Goal: Information Seeking & Learning: Learn about a topic

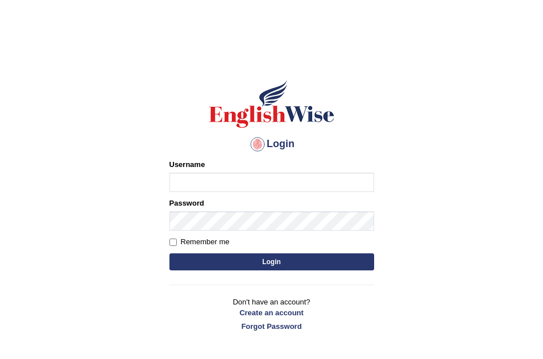
type input "Leticia_parramatta"
click at [324, 267] on button "Login" at bounding box center [271, 262] width 205 height 17
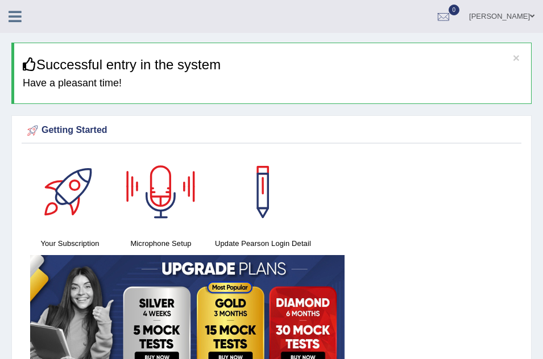
click at [12, 18] on icon at bounding box center [15, 16] width 13 height 15
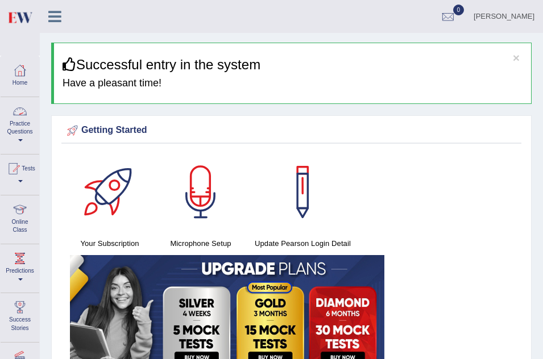
click at [23, 138] on link "Practice Questions" at bounding box center [20, 123] width 39 height 53
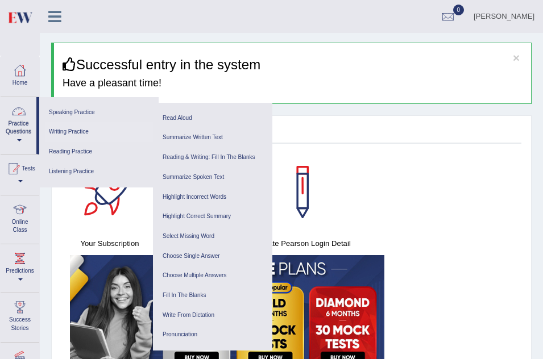
click at [61, 134] on link "Writing Practice" at bounding box center [99, 132] width 108 height 20
click at [59, 107] on link "Speaking Practice" at bounding box center [99, 113] width 108 height 20
click at [189, 198] on link "Highlight Incorrect Words" at bounding box center [213, 198] width 108 height 20
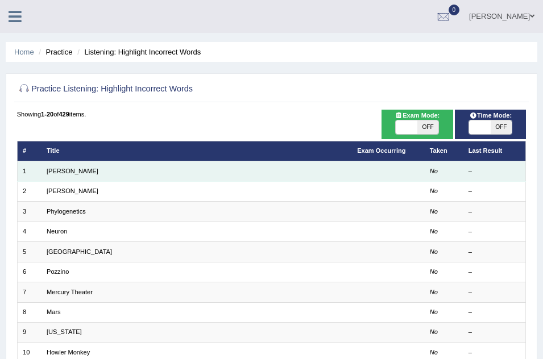
click at [129, 169] on td "Harold" at bounding box center [197, 171] width 310 height 20
click at [51, 170] on link "Harold" at bounding box center [73, 171] width 52 height 7
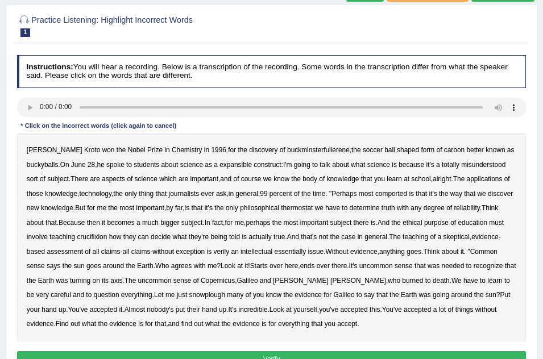
scroll to position [114, 0]
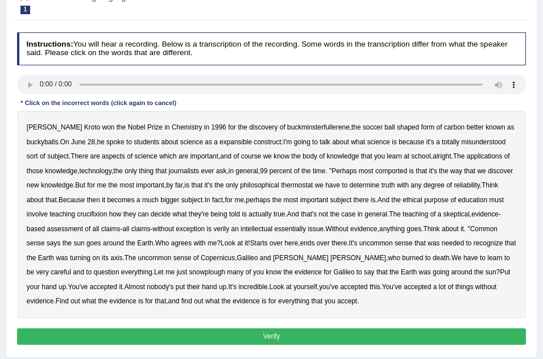
click at [219, 142] on b "expansible" at bounding box center [235, 142] width 32 height 8
click at [384, 169] on b "comported" at bounding box center [391, 171] width 32 height 8
click at [303, 184] on b "thermostat" at bounding box center [297, 185] width 32 height 8
click at [75, 200] on b "Because" at bounding box center [72, 200] width 26 height 8
click at [90, 216] on b "crucifixion" at bounding box center [92, 214] width 30 height 8
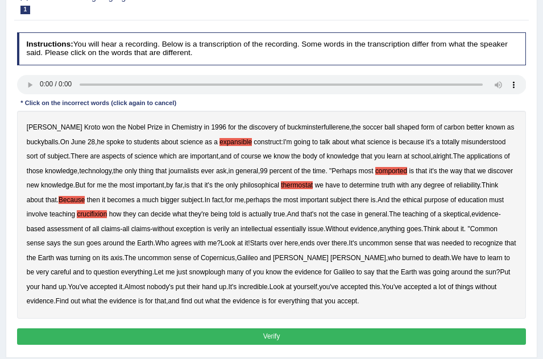
click at [225, 231] on b "verily" at bounding box center [221, 229] width 16 height 8
click at [189, 272] on b "snowplough" at bounding box center [207, 272] width 36 height 8
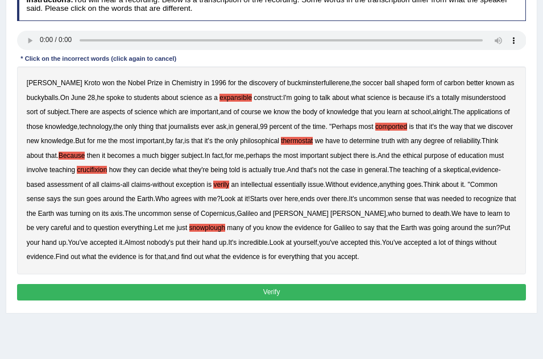
scroll to position [159, 0]
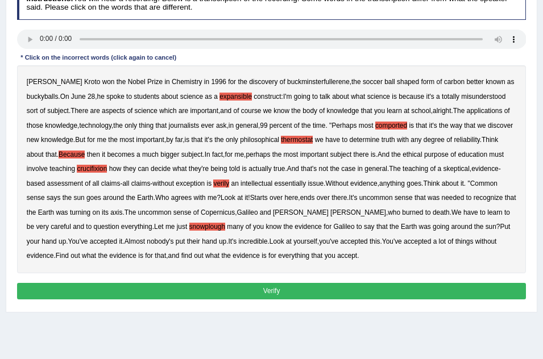
click at [289, 295] on button "Verify" at bounding box center [271, 291] width 509 height 16
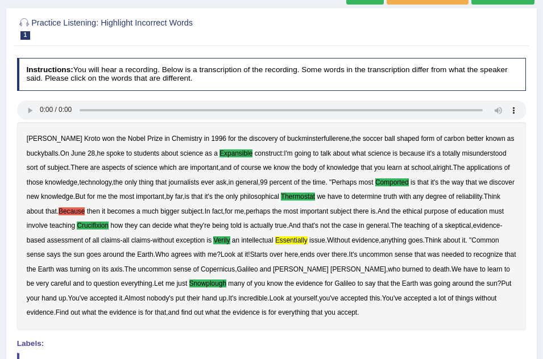
scroll to position [0, 0]
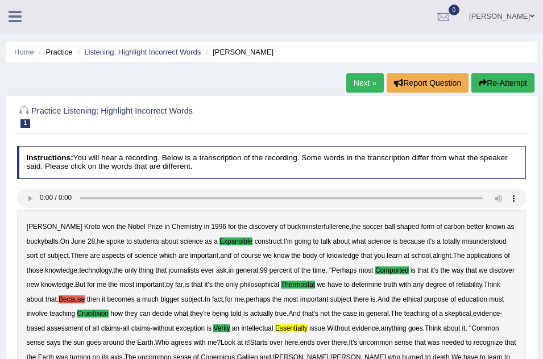
click at [364, 79] on link "Next »" at bounding box center [365, 82] width 38 height 19
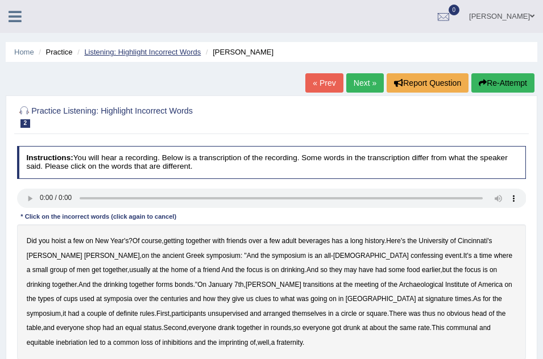
click at [130, 49] on link "Listening: Highlight Incorrect Words" at bounding box center [142, 52] width 117 height 9
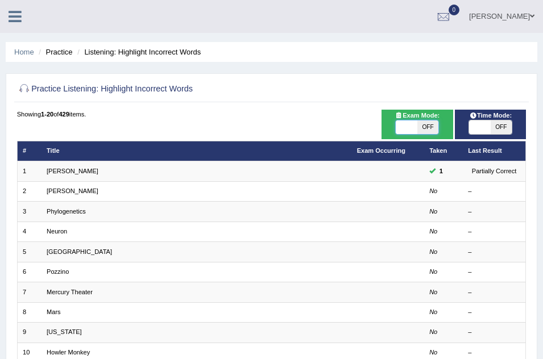
click at [411, 126] on span at bounding box center [406, 128] width 21 height 14
checkbox input "true"
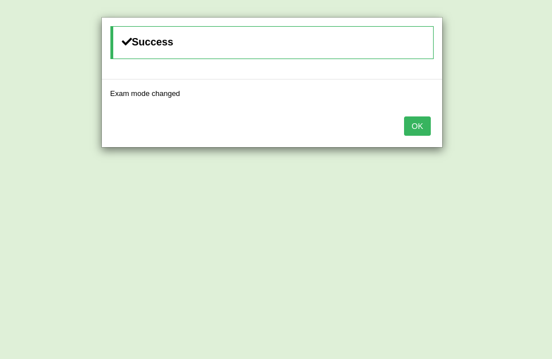
click at [411, 126] on button "OK" at bounding box center [417, 126] width 26 height 19
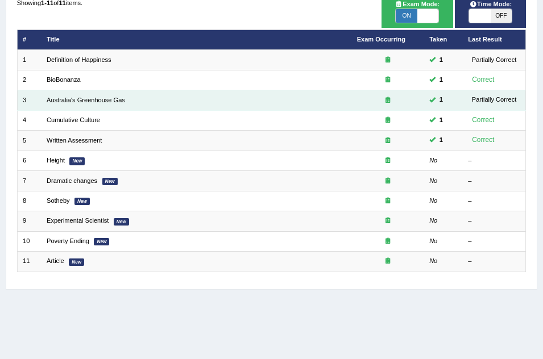
scroll to position [114, 0]
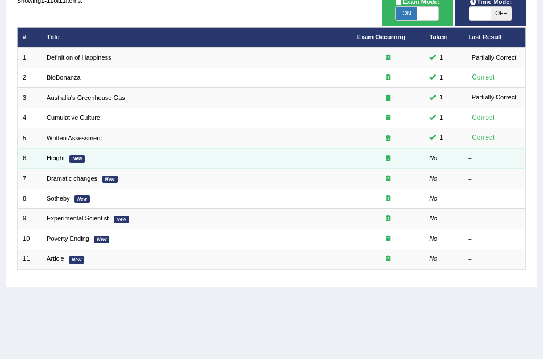
click at [63, 159] on link "Height" at bounding box center [56, 158] width 18 height 7
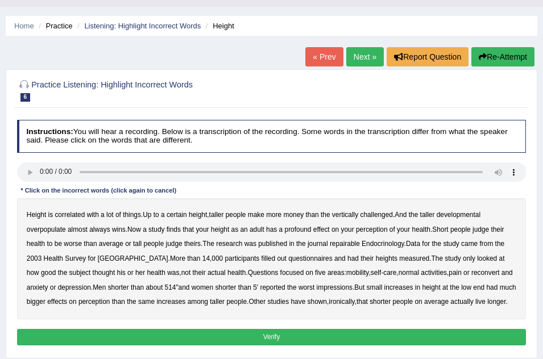
scroll to position [45, 0]
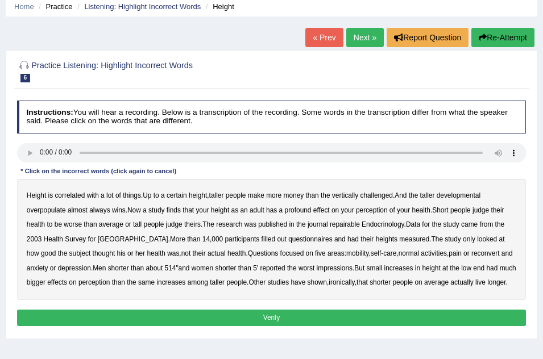
click at [468, 193] on b "developmental" at bounding box center [459, 196] width 44 height 8
click at [44, 213] on b "overpopulate" at bounding box center [46, 210] width 39 height 8
click at [350, 226] on b "repairable" at bounding box center [345, 225] width 30 height 8
click at [471, 255] on b "reconvert" at bounding box center [485, 254] width 28 height 8
click at [353, 314] on button "Verify" at bounding box center [271, 318] width 509 height 16
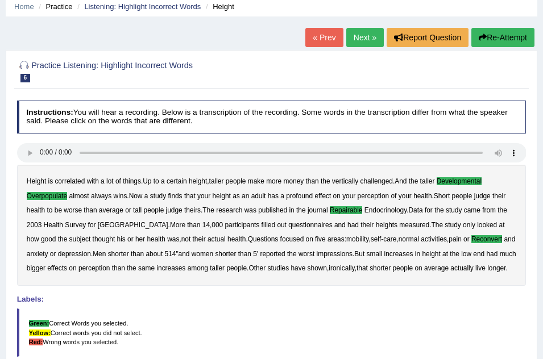
click at [356, 39] on link "Next »" at bounding box center [365, 37] width 38 height 19
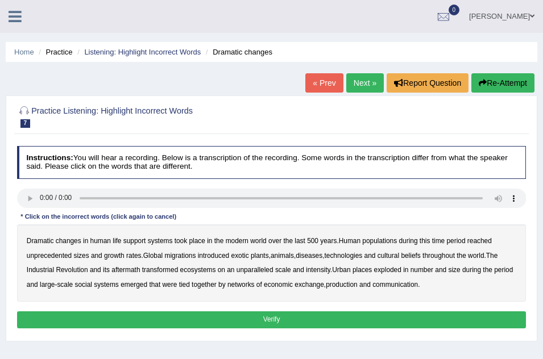
click at [386, 241] on b "populations" at bounding box center [379, 241] width 35 height 8
click at [317, 254] on b "diseases" at bounding box center [309, 256] width 27 height 8
click at [201, 266] on div "Dramatic changes in human life support systems took place in the modern world o…" at bounding box center [271, 263] width 509 height 77
click at [201, 267] on b "ecosystems" at bounding box center [198, 270] width 36 height 8
click at [362, 269] on b "places" at bounding box center [362, 270] width 19 height 8
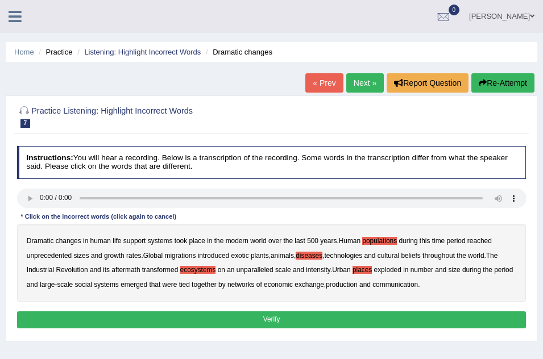
click at [345, 287] on b "production" at bounding box center [342, 285] width 32 height 8
click at [313, 317] on button "Verify" at bounding box center [271, 320] width 509 height 16
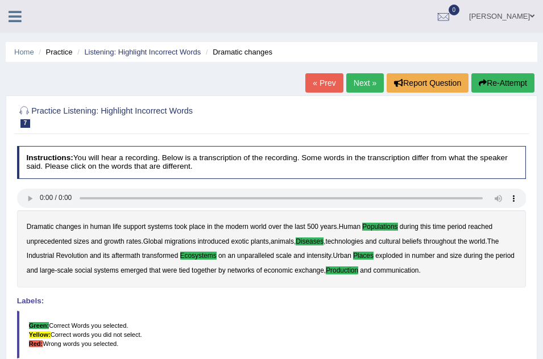
click at [362, 80] on link "Next »" at bounding box center [365, 82] width 38 height 19
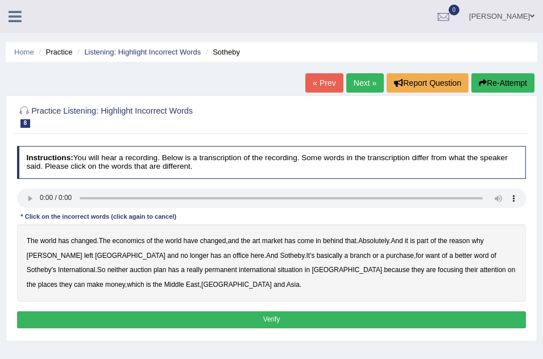
click at [386, 257] on b "purchase" at bounding box center [400, 256] width 28 height 8
click at [425, 258] on b "want" at bounding box center [432, 256] width 14 height 8
click at [277, 272] on b "situation" at bounding box center [289, 270] width 25 height 8
click at [242, 316] on button "Verify" at bounding box center [271, 320] width 509 height 16
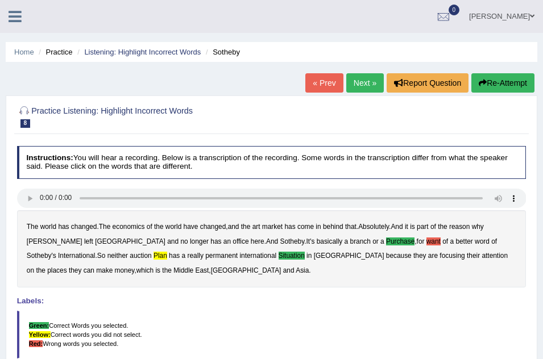
click at [516, 79] on button "Re-Attempt" at bounding box center [502, 82] width 63 height 19
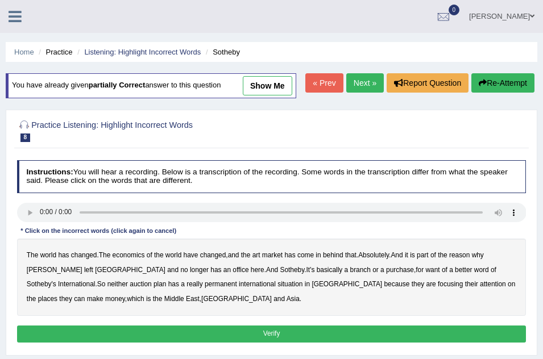
click at [386, 274] on b "purchase" at bounding box center [400, 270] width 28 height 8
click at [154, 288] on b "plan" at bounding box center [160, 284] width 13 height 8
click at [277, 288] on b "situation" at bounding box center [289, 284] width 25 height 8
click at [237, 342] on button "Verify" at bounding box center [271, 334] width 509 height 16
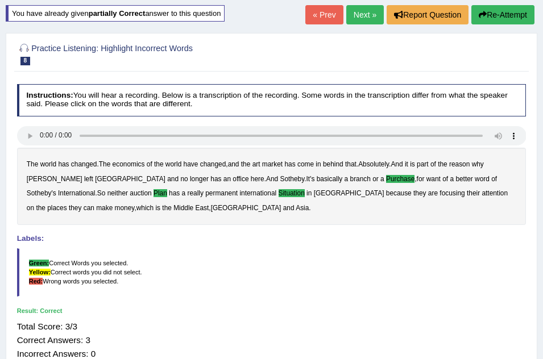
scroll to position [45, 0]
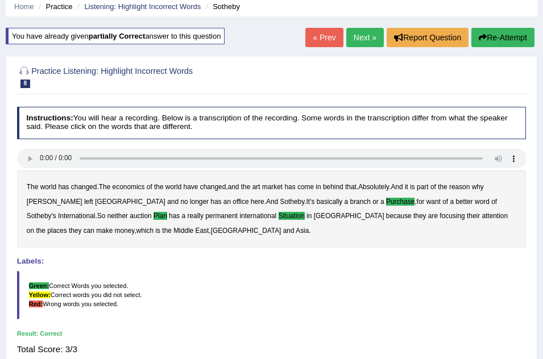
click at [357, 29] on link "Next »" at bounding box center [365, 37] width 38 height 19
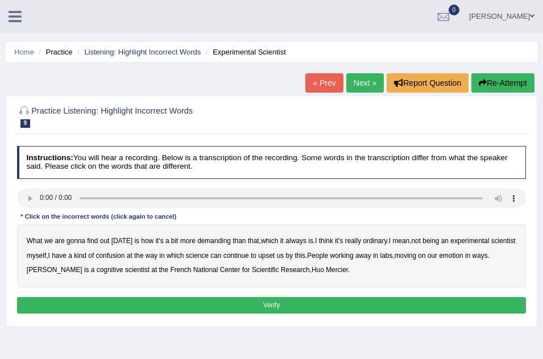
click at [206, 242] on b "demanding" at bounding box center [214, 241] width 34 height 8
click at [378, 239] on b "ordinary" at bounding box center [375, 241] width 24 height 8
click at [125, 256] on b "confusion" at bounding box center [110, 256] width 29 height 8
click at [275, 255] on b "upset" at bounding box center [266, 256] width 16 height 8
click at [463, 253] on b "emotion" at bounding box center [451, 256] width 24 height 8
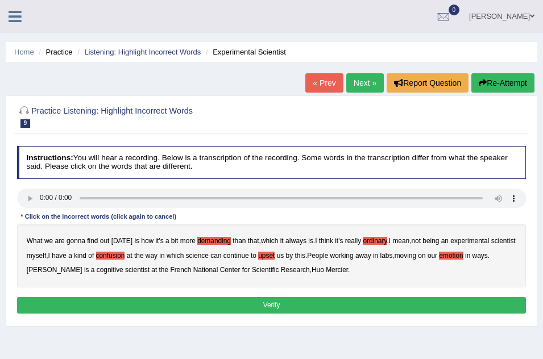
click at [285, 301] on button "Verify" at bounding box center [271, 305] width 509 height 16
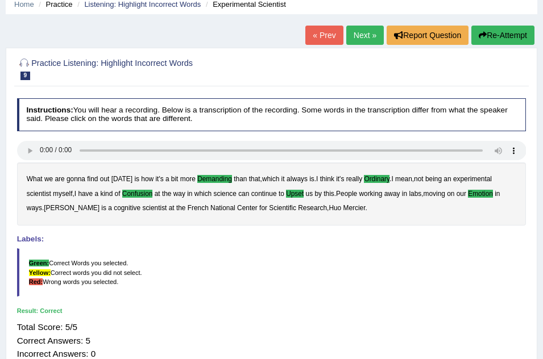
scroll to position [45, 0]
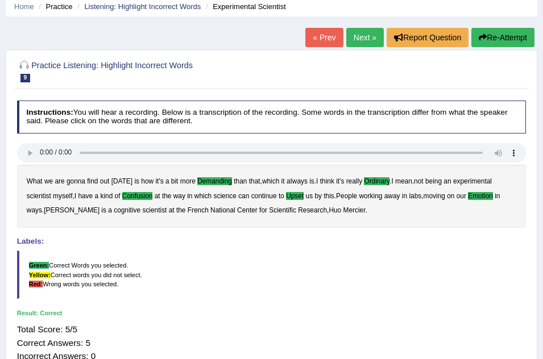
click at [346, 36] on link "Next »" at bounding box center [365, 37] width 38 height 19
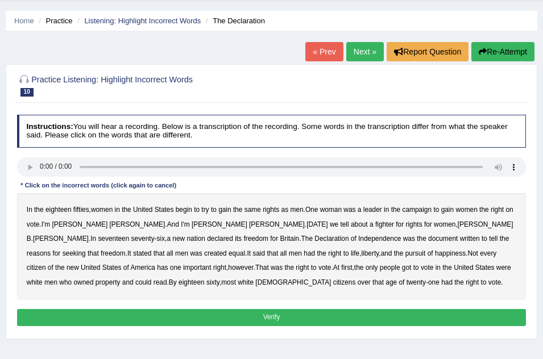
scroll to position [45, 0]
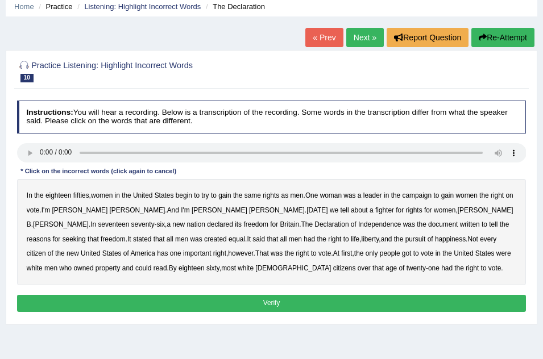
click at [228, 193] on b "gain" at bounding box center [224, 196] width 13 height 8
click at [270, 222] on b "for" at bounding box center [274, 225] width 8 height 8
click at [168, 250] on b "has" at bounding box center [162, 254] width 11 height 8
click at [402, 256] on b "got" at bounding box center [407, 254] width 10 height 8
click at [146, 265] on div "In the eighteen fifties , women in the United States begin to try to gain the s…" at bounding box center [271, 232] width 509 height 106
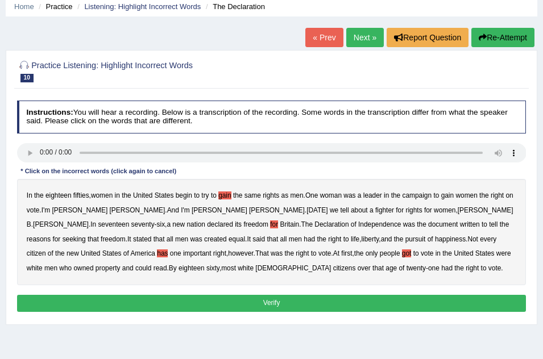
click at [372, 266] on b "that" at bounding box center [377, 268] width 11 height 8
click at [273, 300] on button "Verify" at bounding box center [271, 303] width 509 height 16
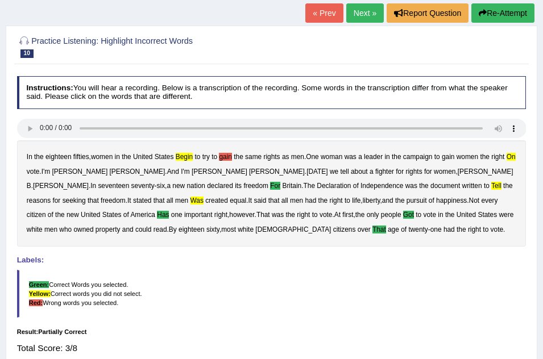
scroll to position [68, 0]
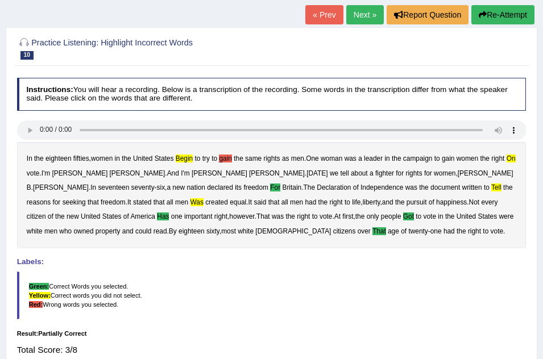
click at [511, 14] on button "Re-Attempt" at bounding box center [502, 14] width 63 height 19
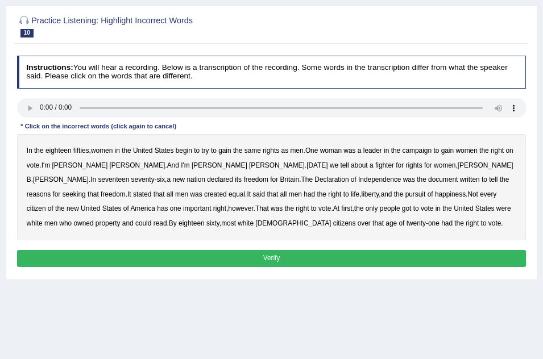
click at [188, 155] on b "begin" at bounding box center [184, 151] width 16 height 8
click at [489, 184] on b "tell" at bounding box center [493, 180] width 9 height 8
click at [202, 198] on b "was" at bounding box center [196, 194] width 12 height 8
click at [168, 212] on b "has" at bounding box center [162, 209] width 11 height 8
click at [402, 213] on b "got" at bounding box center [407, 209] width 10 height 8
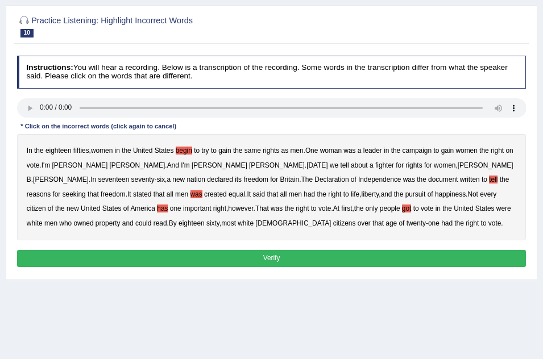
click at [275, 267] on button "Verify" at bounding box center [271, 258] width 509 height 16
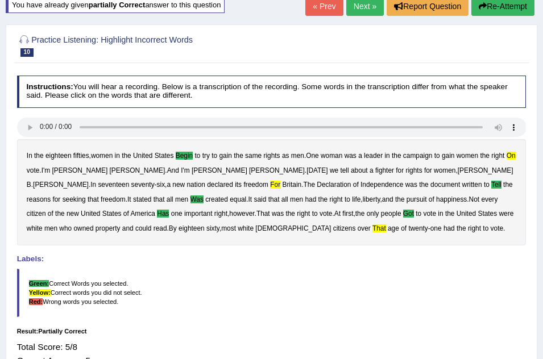
scroll to position [59, 0]
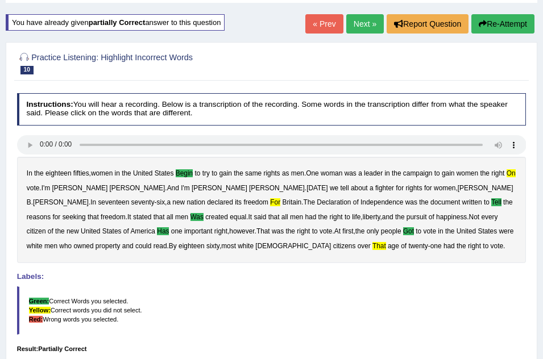
click at [508, 19] on button "Re-Attempt" at bounding box center [502, 23] width 63 height 19
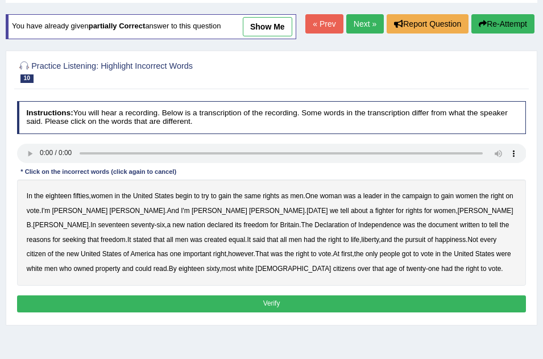
scroll to position [82, 0]
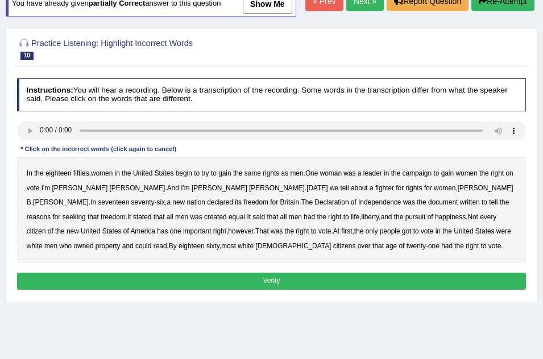
click at [191, 177] on b "begin" at bounding box center [184, 173] width 16 height 8
click at [489, 206] on b "tell" at bounding box center [493, 202] width 9 height 8
click at [202, 221] on b "was" at bounding box center [196, 217] width 12 height 8
click at [402, 235] on b "got" at bounding box center [407, 231] width 10 height 8
click at [372, 250] on b "that" at bounding box center [377, 246] width 11 height 8
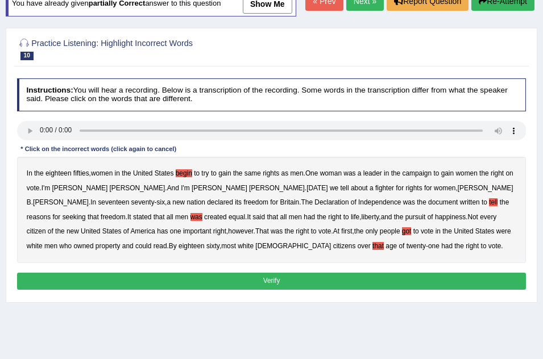
click at [168, 235] on b "has" at bounding box center [162, 231] width 11 height 8
click at [270, 206] on b "for" at bounding box center [274, 202] width 8 height 8
click at [246, 289] on button "Verify" at bounding box center [271, 281] width 509 height 16
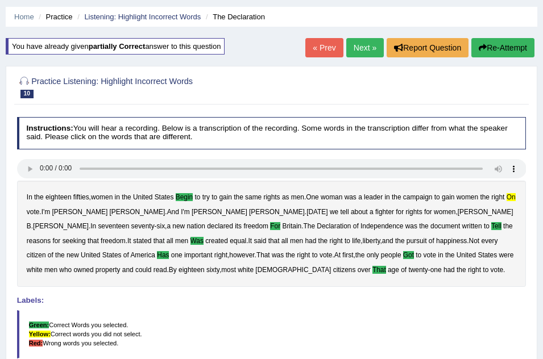
scroll to position [33, 0]
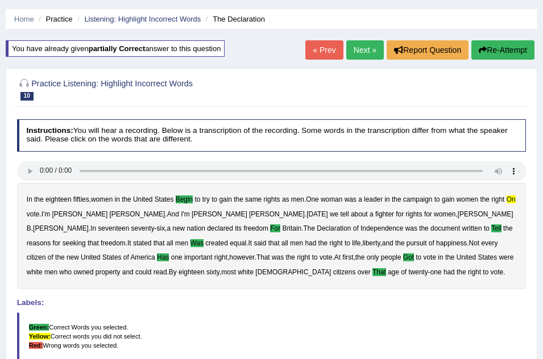
click at [347, 53] on link "Next »" at bounding box center [365, 49] width 38 height 19
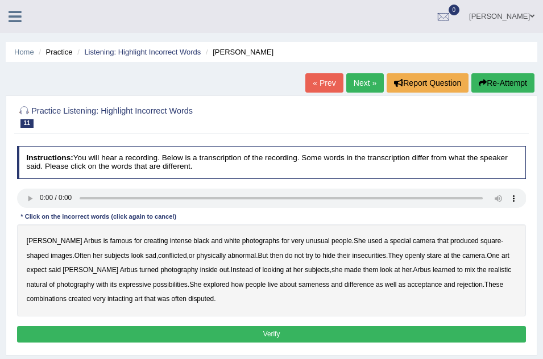
click at [110, 238] on b "famous" at bounding box center [121, 241] width 22 height 8
click at [107, 300] on b "intacting" at bounding box center [119, 299] width 25 height 8
click at [270, 258] on b "then" at bounding box center [276, 256] width 13 height 8
click at [47, 281] on b "natural" at bounding box center [37, 285] width 20 height 8
click at [229, 333] on button "Verify" at bounding box center [271, 334] width 509 height 16
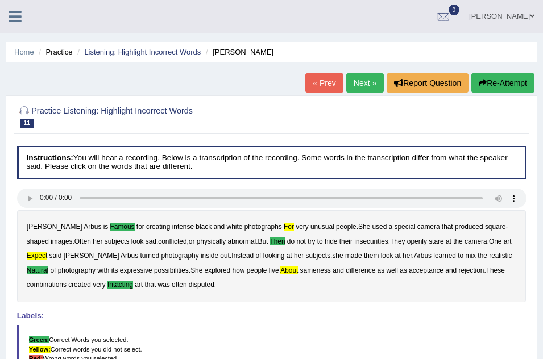
click at [498, 77] on button "Re-Attempt" at bounding box center [502, 82] width 63 height 19
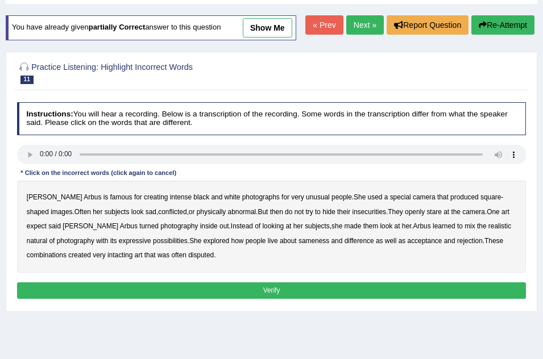
scroll to position [68, 0]
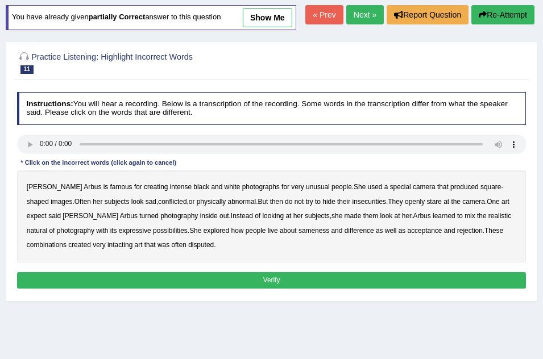
click at [110, 191] on b "famous" at bounding box center [121, 187] width 22 height 8
click at [281, 191] on b "for" at bounding box center [285, 187] width 8 height 8
click at [270, 206] on b "then" at bounding box center [276, 202] width 13 height 8
click at [47, 235] on b "natural" at bounding box center [37, 231] width 20 height 8
click at [107, 249] on b "intacting" at bounding box center [119, 245] width 25 height 8
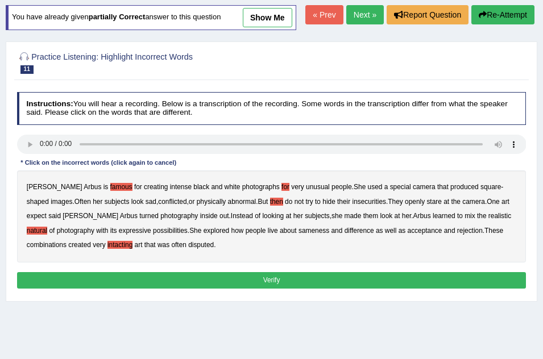
click at [291, 289] on button "Verify" at bounding box center [271, 280] width 509 height 16
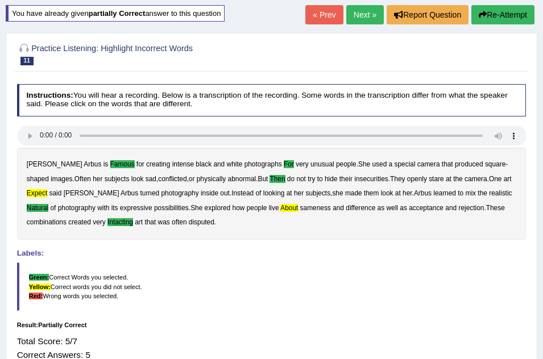
click at [509, 6] on button "Re-Attempt" at bounding box center [502, 14] width 63 height 19
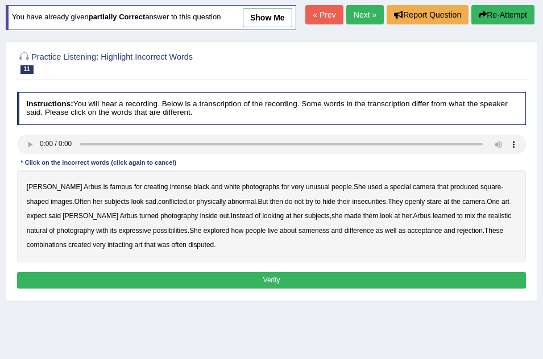
click at [85, 210] on div "Instructions: You will hear a recording. Below is a transcription of the record…" at bounding box center [271, 192] width 514 height 209
click at [110, 191] on b "famous" at bounding box center [121, 187] width 22 height 8
click at [281, 191] on b "for" at bounding box center [285, 187] width 8 height 8
click at [270, 206] on b "then" at bounding box center [276, 202] width 13 height 8
click at [47, 235] on b "natural" at bounding box center [37, 231] width 20 height 8
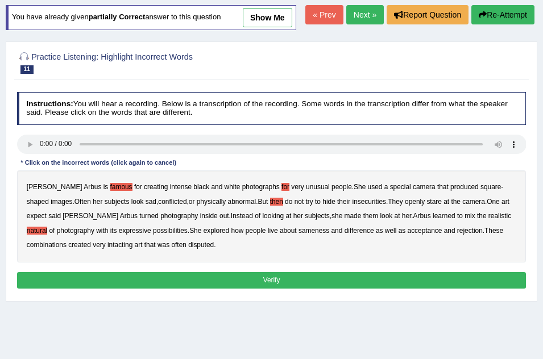
click at [280, 235] on b "about" at bounding box center [288, 231] width 17 height 8
click at [107, 249] on b "intacting" at bounding box center [119, 245] width 25 height 8
click at [186, 289] on button "Verify" at bounding box center [271, 280] width 509 height 16
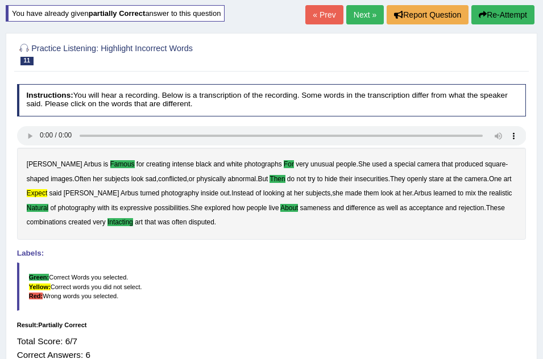
click at [350, 12] on link "Next »" at bounding box center [365, 14] width 38 height 19
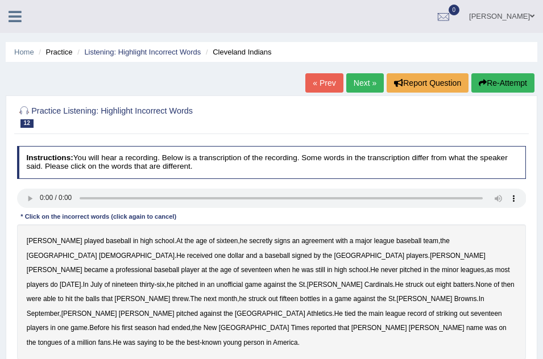
click at [275, 241] on b "signs" at bounding box center [283, 241] width 16 height 8
click at [290, 266] on b "when" at bounding box center [282, 270] width 16 height 8
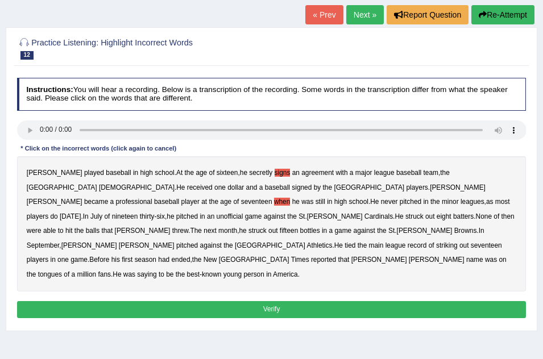
scroll to position [91, 0]
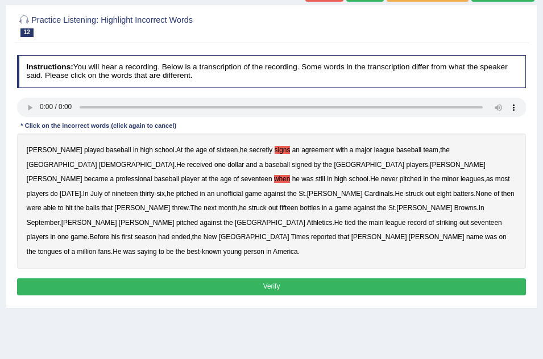
click at [276, 279] on button "Verify" at bounding box center [271, 287] width 509 height 16
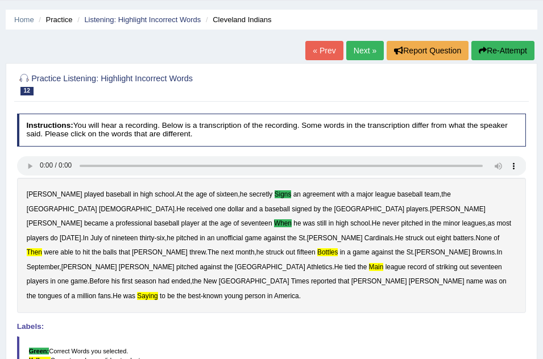
scroll to position [23, 0]
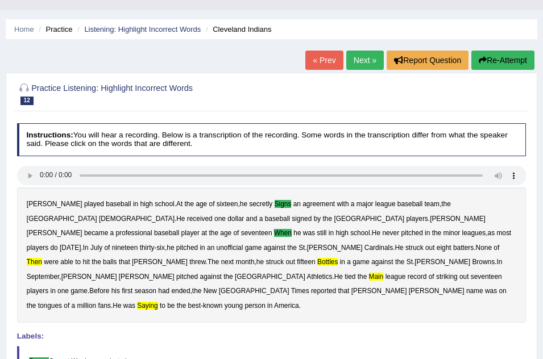
click at [485, 55] on button "Re-Attempt" at bounding box center [502, 60] width 63 height 19
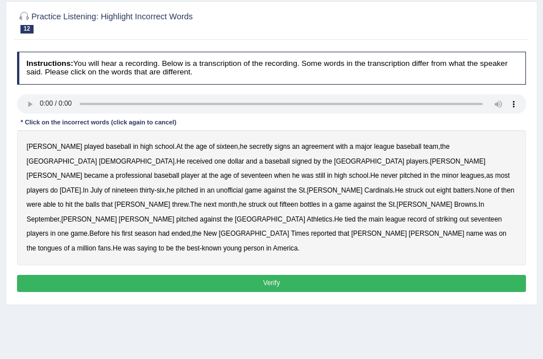
scroll to position [114, 0]
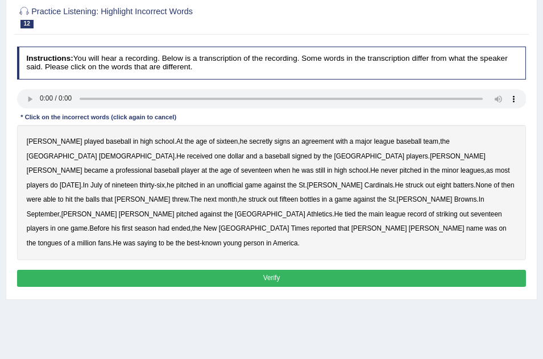
click at [275, 146] on b "signs" at bounding box center [283, 142] width 16 height 8
click at [290, 175] on b "when" at bounding box center [282, 171] width 16 height 8
click at [501, 189] on b "then" at bounding box center [507, 185] width 13 height 8
click at [320, 204] on b "bottles" at bounding box center [310, 200] width 20 height 8
click at [369, 218] on b "main" at bounding box center [376, 214] width 15 height 8
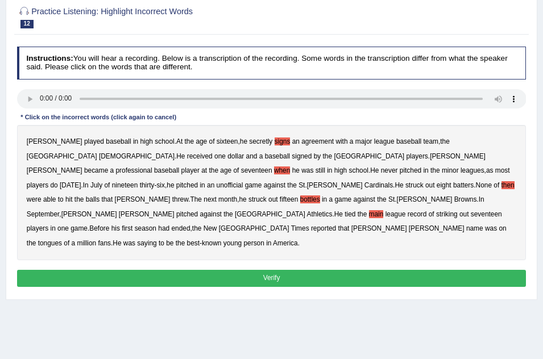
click at [304, 283] on button "Verify" at bounding box center [271, 278] width 509 height 16
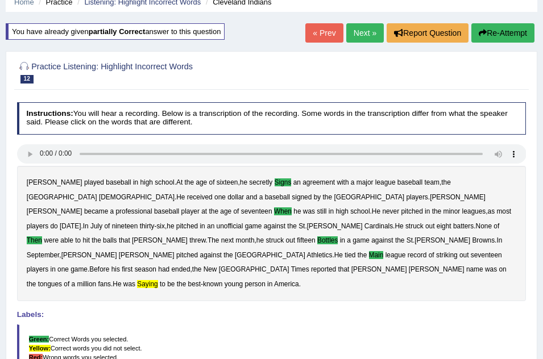
scroll to position [32, 0]
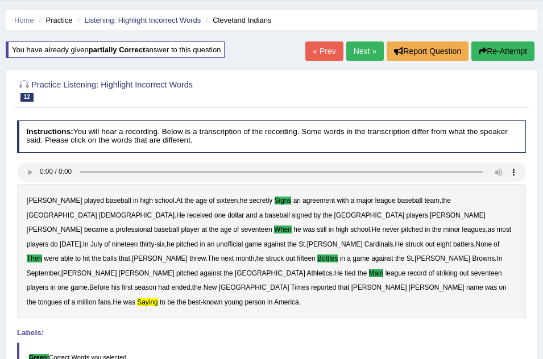
click at [371, 44] on link "Next »" at bounding box center [365, 51] width 38 height 19
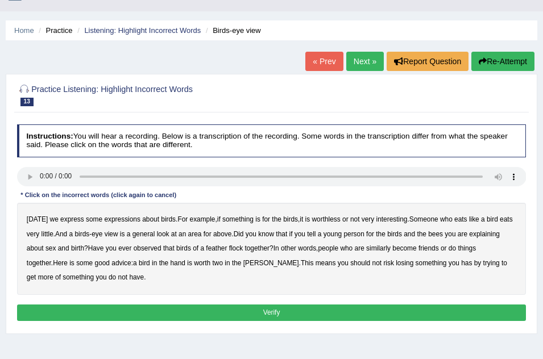
scroll to position [45, 0]
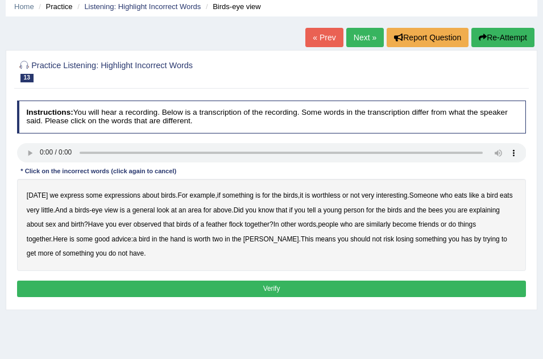
click at [65, 194] on b "express" at bounding box center [72, 196] width 24 height 8
click at [212, 209] on b "for" at bounding box center [208, 210] width 8 height 8
click at [374, 209] on b "for" at bounding box center [370, 210] width 8 height 8
click at [316, 240] on b "means" at bounding box center [326, 239] width 20 height 8
click at [461, 239] on b "has" at bounding box center [466, 239] width 11 height 8
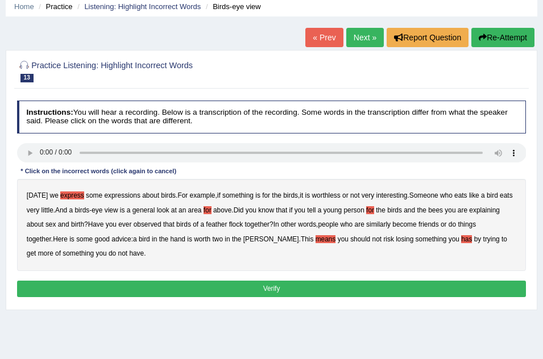
click at [297, 284] on button "Verify" at bounding box center [271, 289] width 509 height 16
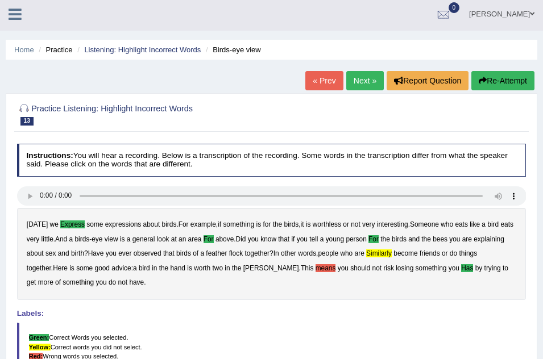
scroll to position [0, 0]
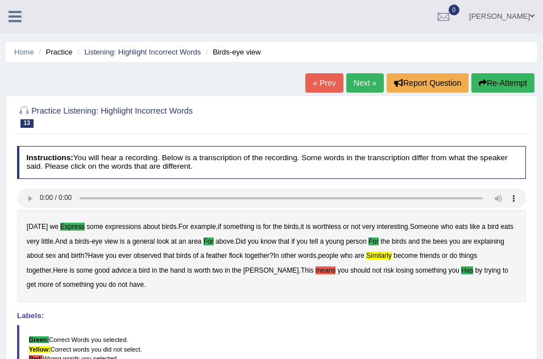
click at [488, 81] on button "Re-Attempt" at bounding box center [502, 82] width 63 height 19
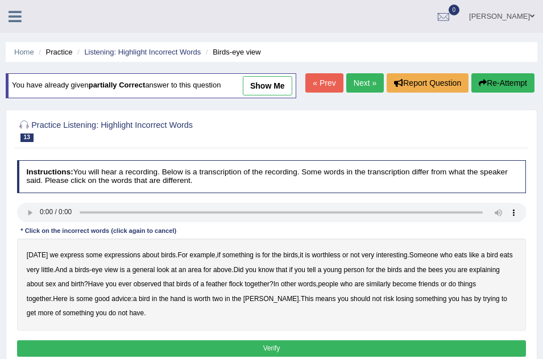
scroll to position [23, 0]
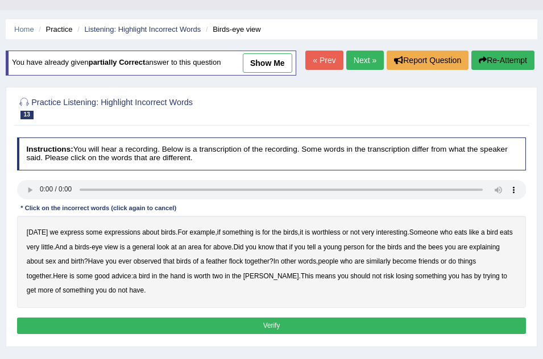
click at [66, 237] on b "express" at bounding box center [72, 233] width 24 height 8
click at [374, 251] on b "for" at bounding box center [370, 247] width 8 height 8
click at [461, 280] on b "has" at bounding box center [466, 276] width 11 height 8
click at [212, 251] on b "for" at bounding box center [208, 247] width 8 height 8
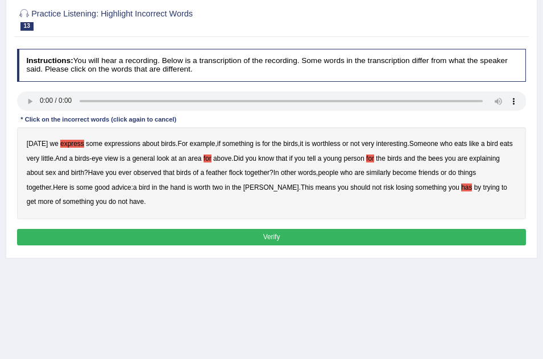
scroll to position [114, 0]
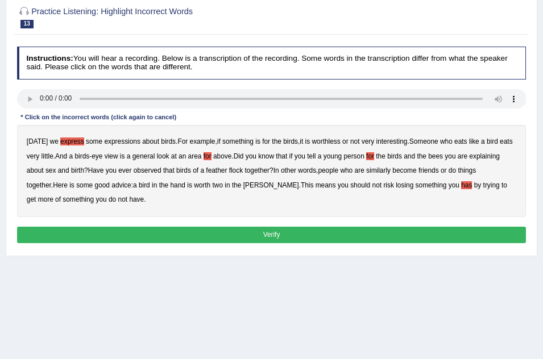
click at [222, 243] on button "Verify" at bounding box center [271, 235] width 509 height 16
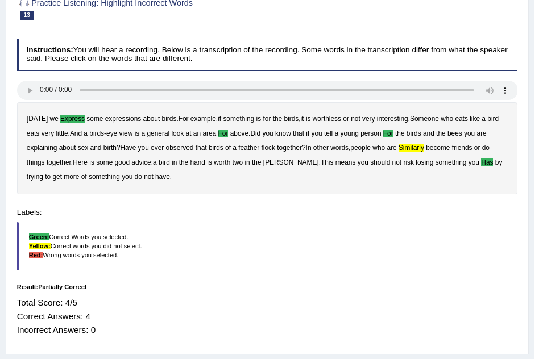
scroll to position [77, 0]
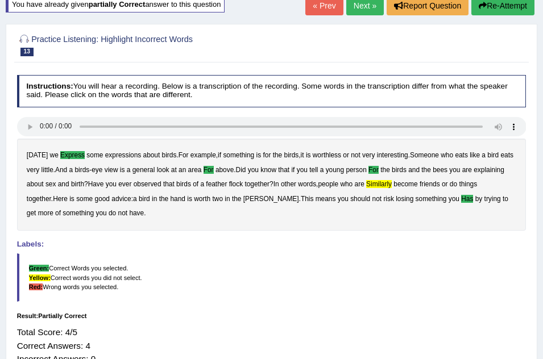
click at [507, 5] on button "Re-Attempt" at bounding box center [502, 5] width 63 height 19
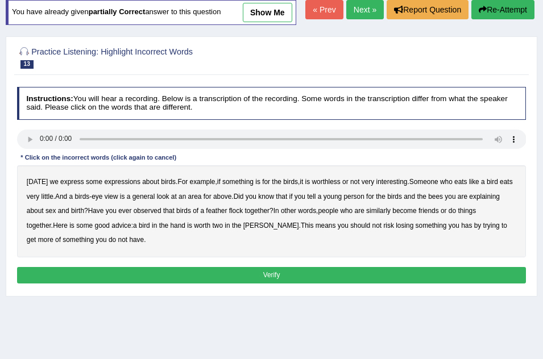
click at [61, 186] on b "express" at bounding box center [72, 182] width 24 height 8
click at [212, 201] on b "for" at bounding box center [208, 197] width 8 height 8
click at [374, 201] on b "for" at bounding box center [370, 197] width 8 height 8
click at [391, 215] on b "similarly" at bounding box center [378, 211] width 24 height 8
click at [461, 230] on b "has" at bounding box center [466, 226] width 11 height 8
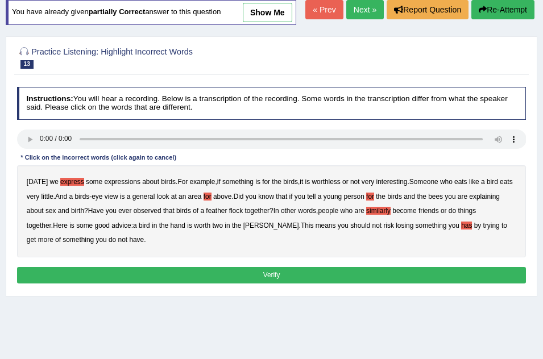
click at [342, 284] on button "Verify" at bounding box center [271, 275] width 509 height 16
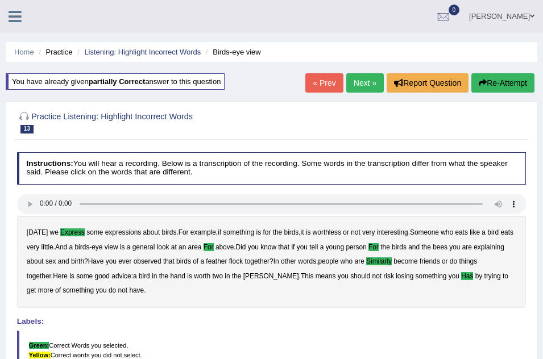
click at [359, 77] on link "Next »" at bounding box center [365, 82] width 38 height 19
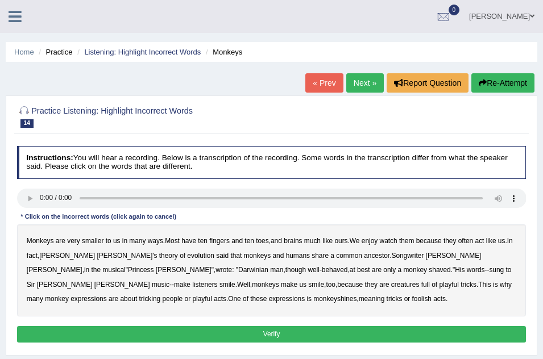
click at [95, 242] on b "smaller" at bounding box center [93, 241] width 22 height 8
click at [392, 239] on b "watch" at bounding box center [389, 241] width 18 height 8
click at [285, 273] on b "though" at bounding box center [295, 270] width 20 height 8
click at [285, 267] on b "though" at bounding box center [295, 270] width 20 height 8
click at [310, 331] on button "Verify" at bounding box center [271, 334] width 509 height 16
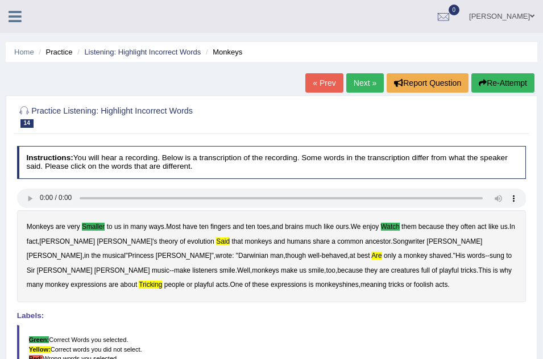
click at [487, 76] on button "Re-Attempt" at bounding box center [502, 82] width 63 height 19
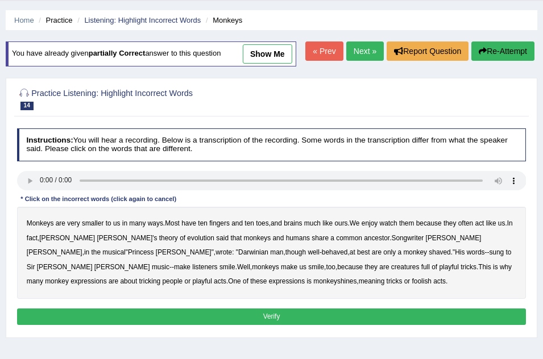
scroll to position [45, 0]
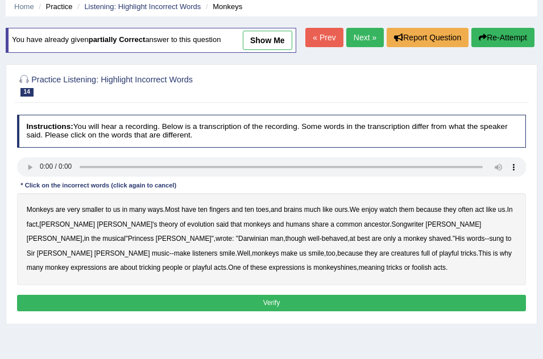
click at [88, 214] on b "smaller" at bounding box center [93, 210] width 22 height 8
click at [216, 229] on b "said" at bounding box center [222, 225] width 13 height 8
click at [161, 272] on b "tricking" at bounding box center [150, 268] width 22 height 8
click at [274, 312] on button "Verify" at bounding box center [271, 303] width 509 height 16
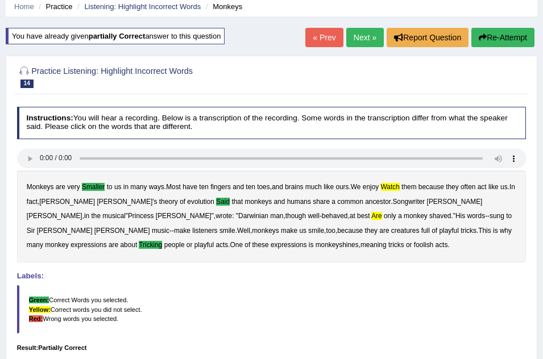
click at [490, 40] on button "Re-Attempt" at bounding box center [502, 37] width 63 height 19
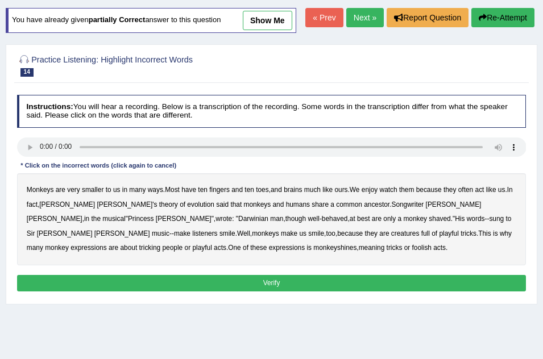
scroll to position [68, 0]
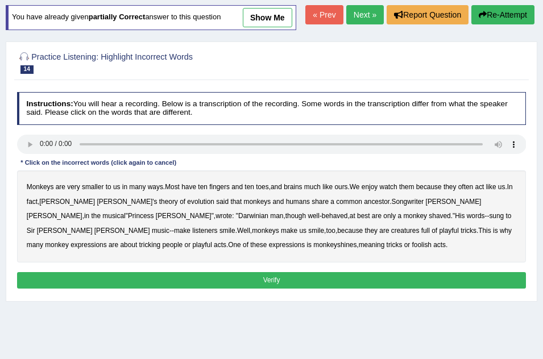
click at [89, 191] on b "smaller" at bounding box center [93, 187] width 22 height 8
click at [391, 191] on b "watch" at bounding box center [389, 187] width 18 height 8
click at [171, 222] on div "Monkeys are very smaller to us in many ways . Most have ten fingers and ten toe…" at bounding box center [271, 217] width 509 height 92
click at [216, 206] on b "said" at bounding box center [222, 202] width 13 height 8
click at [357, 220] on b "best" at bounding box center [363, 216] width 13 height 8
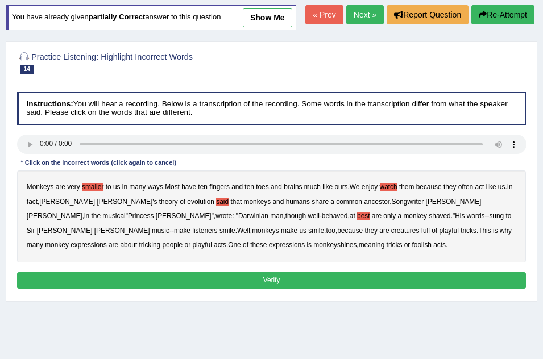
click at [161, 249] on b "tricking" at bounding box center [150, 245] width 22 height 8
click at [308, 289] on button "Verify" at bounding box center [271, 280] width 509 height 16
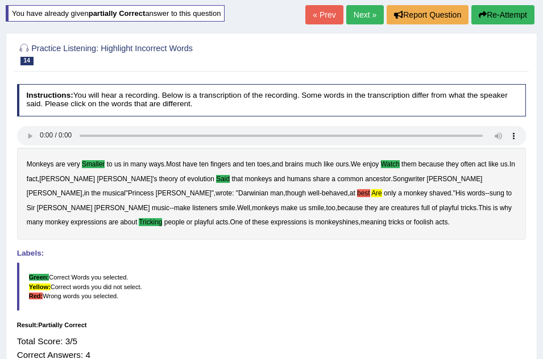
click at [367, 20] on link "Next »" at bounding box center [365, 14] width 38 height 19
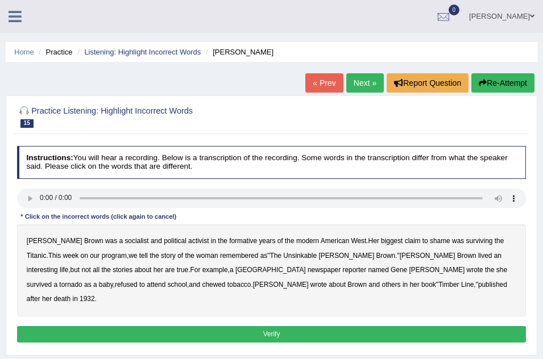
click at [125, 242] on b "socialist" at bounding box center [137, 241] width 24 height 8
click at [430, 239] on b "shame" at bounding box center [440, 241] width 20 height 8
click at [494, 255] on b "an" at bounding box center [497, 256] width 7 height 8
click at [57, 281] on b "a" at bounding box center [55, 285] width 4 height 8
click at [244, 326] on button "Verify" at bounding box center [271, 334] width 509 height 16
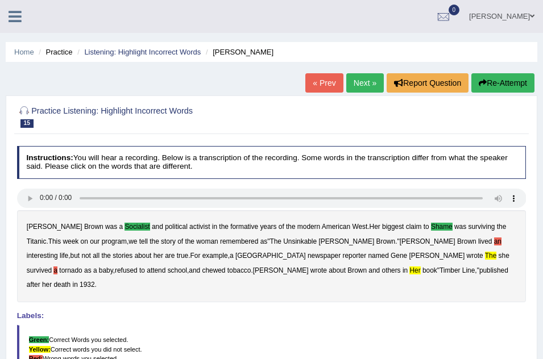
click at [516, 80] on button "Re-Attempt" at bounding box center [502, 82] width 63 height 19
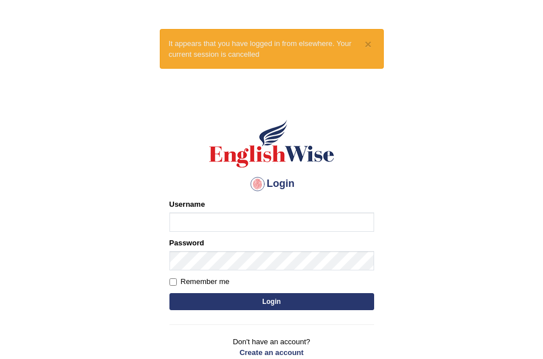
type input "Leticia_parramatta"
click at [253, 302] on button "Login" at bounding box center [271, 301] width 205 height 17
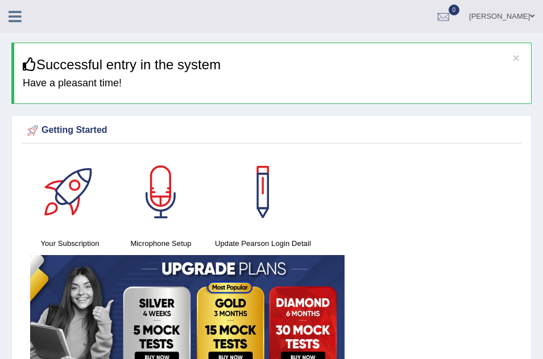
click at [19, 15] on icon at bounding box center [15, 16] width 13 height 15
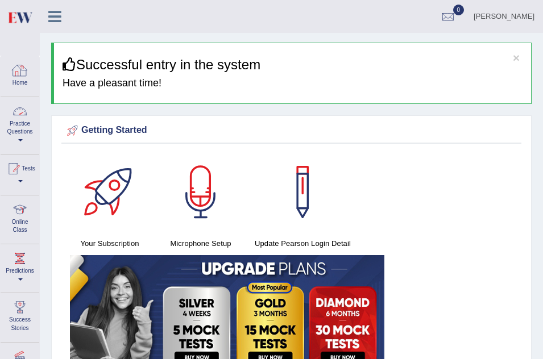
click at [15, 125] on link "Practice Questions" at bounding box center [20, 123] width 39 height 53
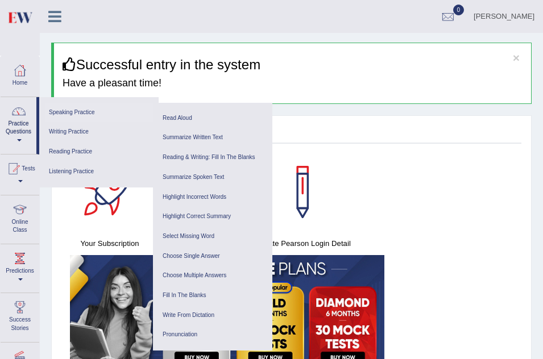
click at [83, 104] on link "Speaking Practice" at bounding box center [99, 113] width 108 height 20
click at [197, 193] on link "Highlight Incorrect Words" at bounding box center [213, 198] width 108 height 20
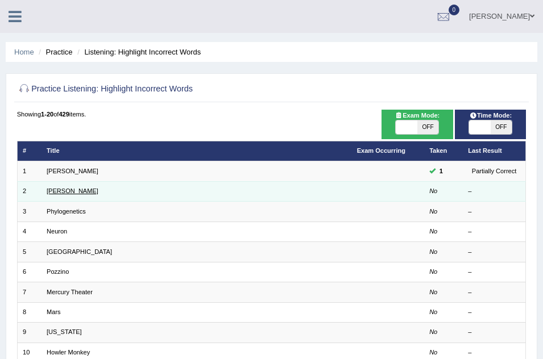
click at [58, 189] on link "[PERSON_NAME]" at bounding box center [73, 191] width 52 height 7
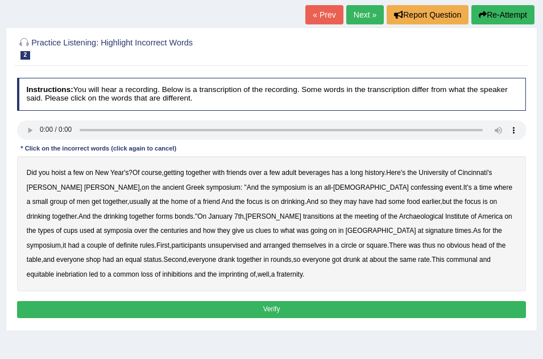
scroll to position [91, 0]
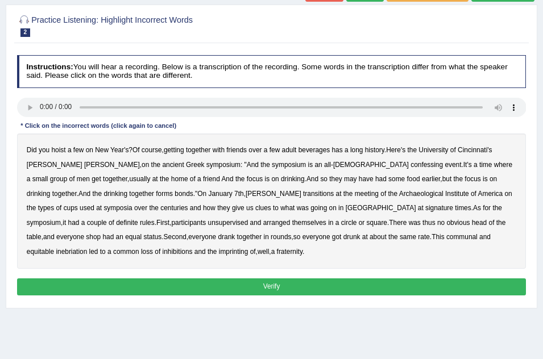
click at [295, 160] on div "Did you hoist a few on New Year's ? Of course , getting together with friends o…" at bounding box center [271, 201] width 509 height 135
click at [411, 165] on b "confessing" at bounding box center [427, 165] width 32 height 8
click at [303, 195] on b "transitions" at bounding box center [318, 194] width 31 height 8
click at [425, 206] on b "signature" at bounding box center [439, 208] width 28 height 8
click at [208, 226] on b "unsupervised" at bounding box center [228, 223] width 40 height 8
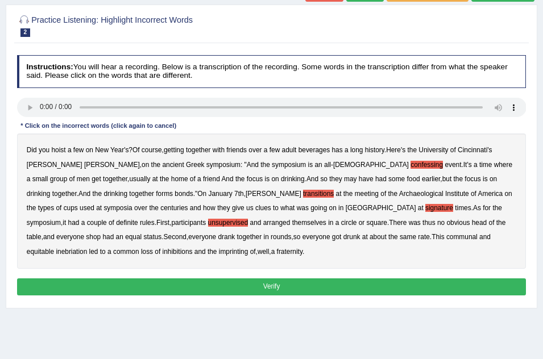
click at [219, 251] on b "imprinting" at bounding box center [234, 252] width 30 height 8
click at [241, 283] on button "Verify" at bounding box center [271, 287] width 509 height 16
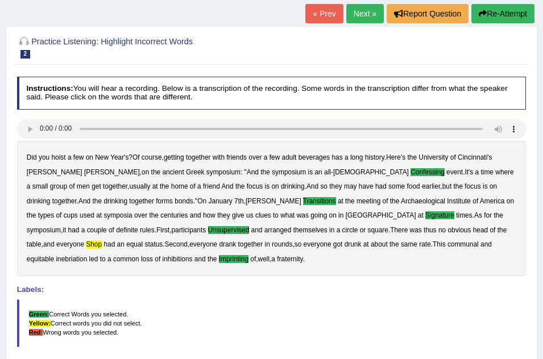
scroll to position [68, 0]
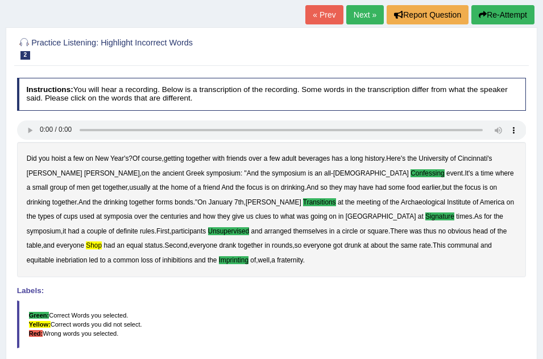
click at [360, 15] on link "Next »" at bounding box center [365, 14] width 38 height 19
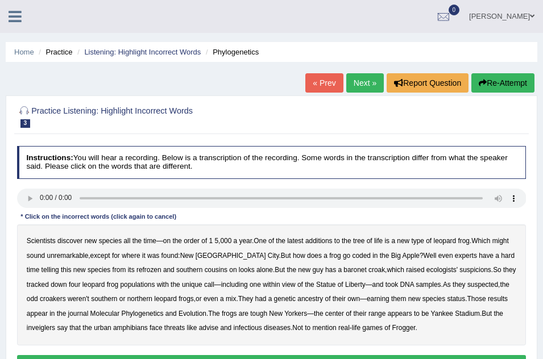
click at [146, 256] on b "it" at bounding box center [143, 256] width 3 height 8
